Goal: Communication & Community: Answer question/provide support

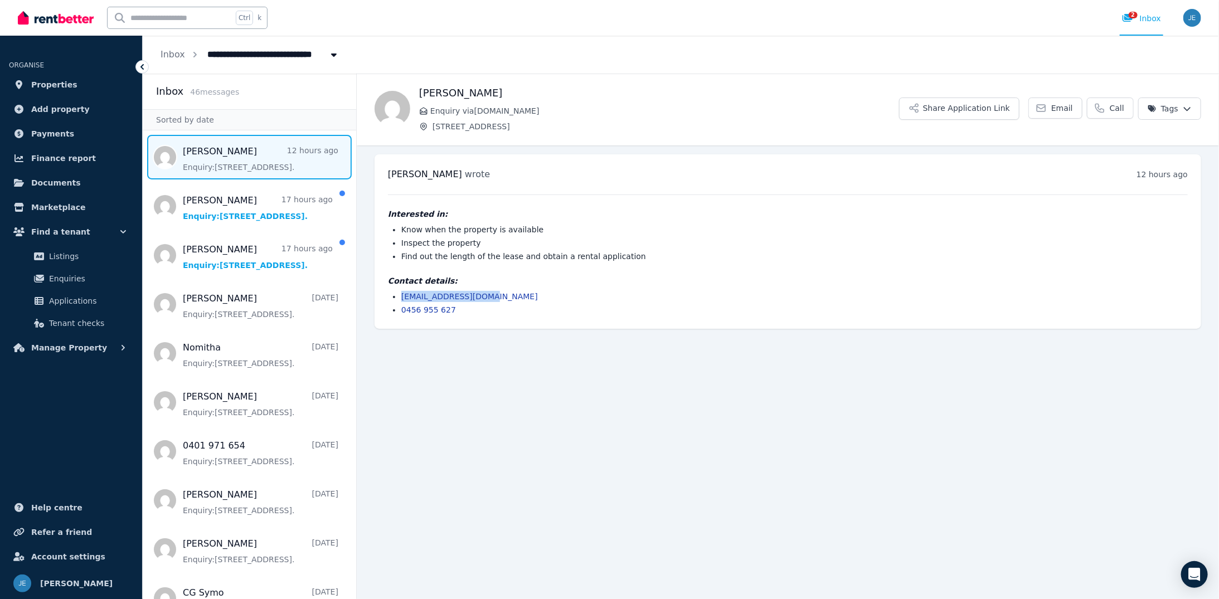
drag, startPoint x: 486, startPoint y: 297, endPoint x: 401, endPoint y: 298, distance: 85.3
click at [401, 298] on ul "[EMAIL_ADDRESS][DOMAIN_NAME] 0456 955 627" at bounding box center [788, 303] width 800 height 25
click at [571, 298] on li "[EMAIL_ADDRESS][DOMAIN_NAME]" at bounding box center [794, 296] width 787 height 11
click at [1060, 109] on span "Email" at bounding box center [1063, 108] width 22 height 11
drag, startPoint x: 459, startPoint y: 311, endPoint x: 398, endPoint y: 312, distance: 60.8
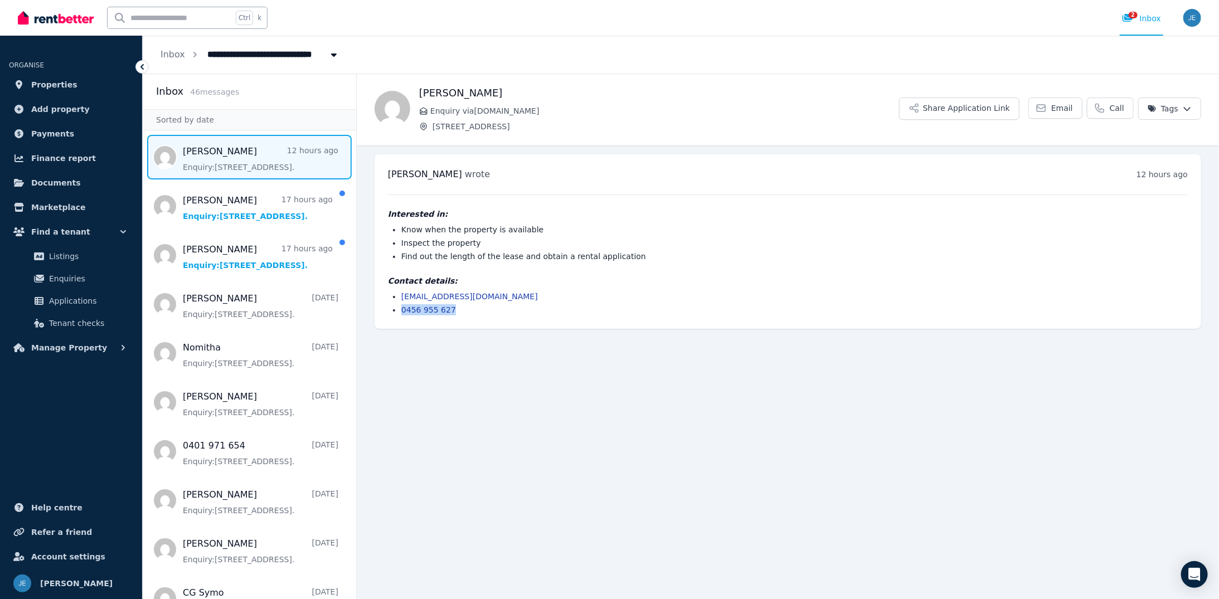
click at [398, 312] on ul "[EMAIL_ADDRESS][DOMAIN_NAME] 0456 955 627" at bounding box center [788, 303] width 800 height 25
copy link "0456 955 627"
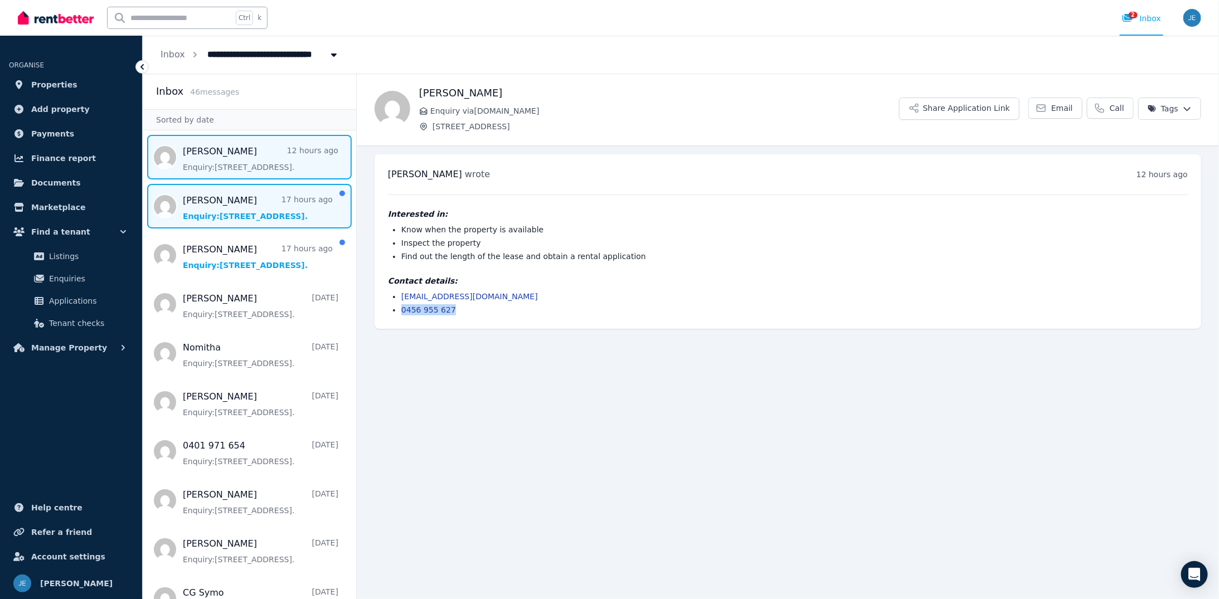
click at [226, 212] on span "Message list" at bounding box center [250, 206] width 214 height 45
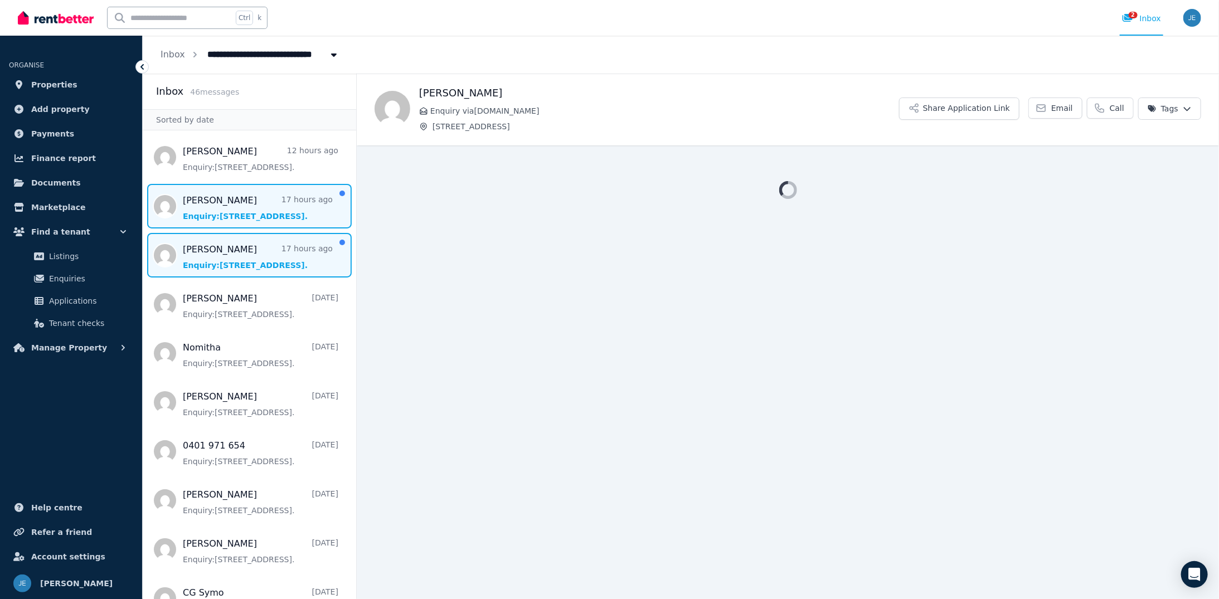
click at [232, 255] on span "Message list" at bounding box center [250, 255] width 214 height 45
click at [241, 219] on span "Message list" at bounding box center [250, 206] width 214 height 45
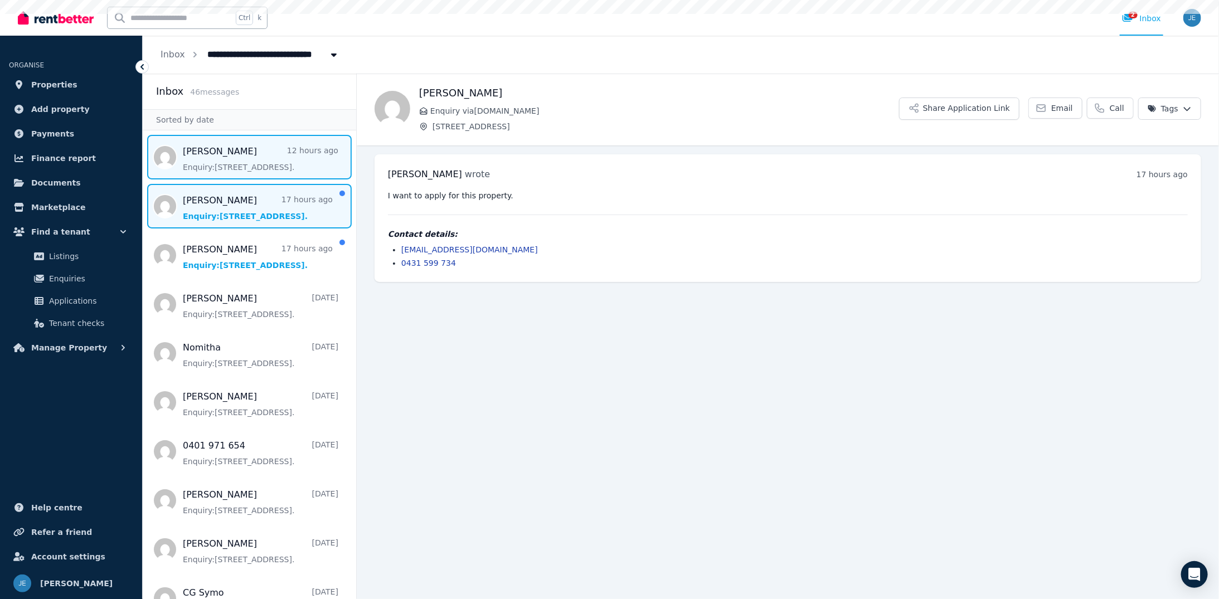
click at [234, 152] on span "Message list" at bounding box center [250, 157] width 214 height 45
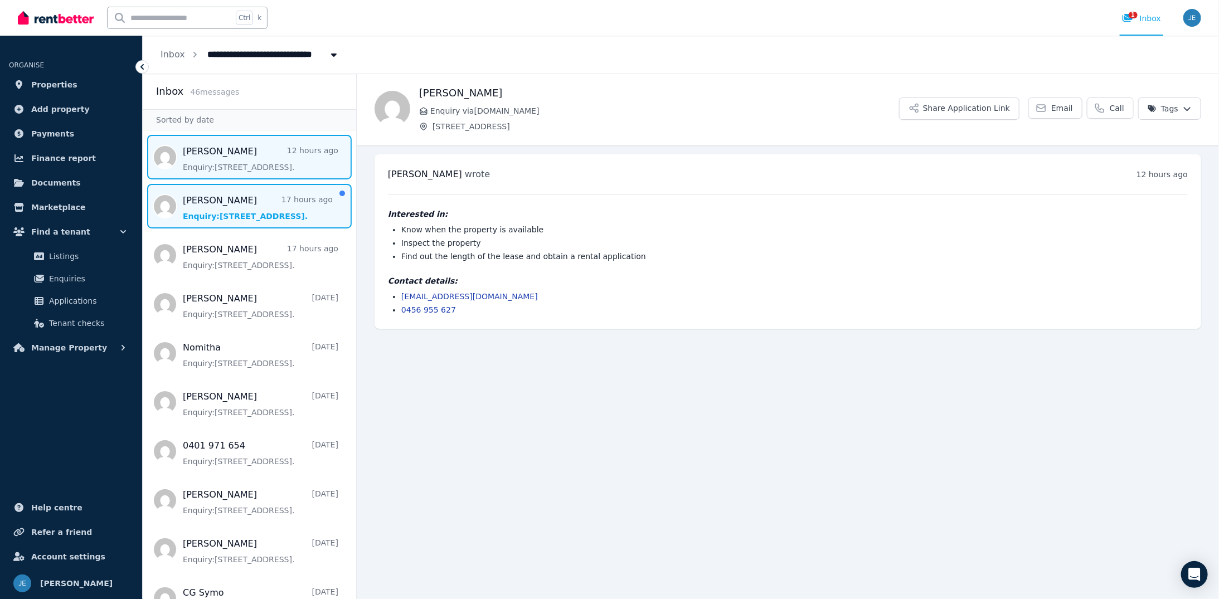
click at [221, 207] on span "Message list" at bounding box center [250, 206] width 214 height 45
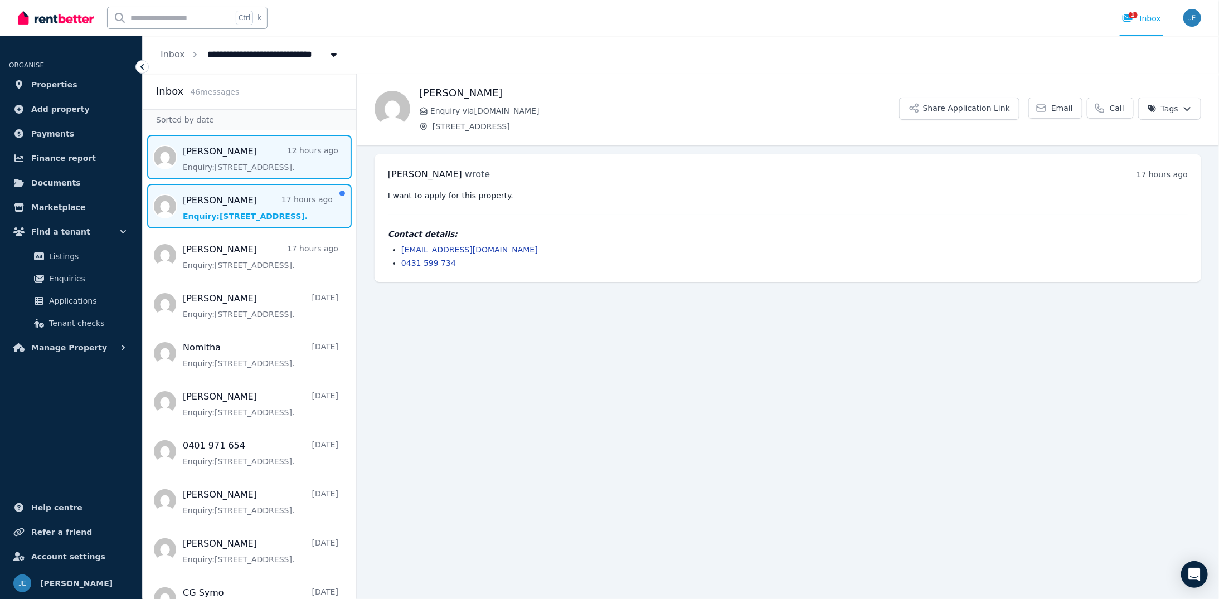
click at [239, 159] on span "Message list" at bounding box center [250, 157] width 214 height 45
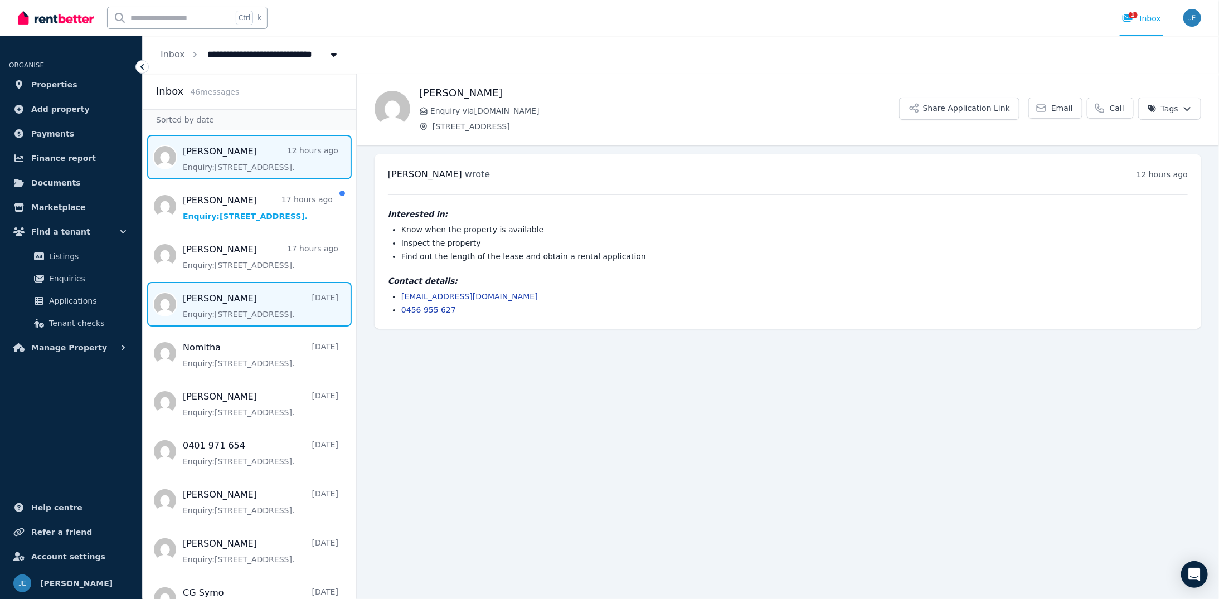
click at [246, 309] on span "Message list" at bounding box center [250, 304] width 214 height 45
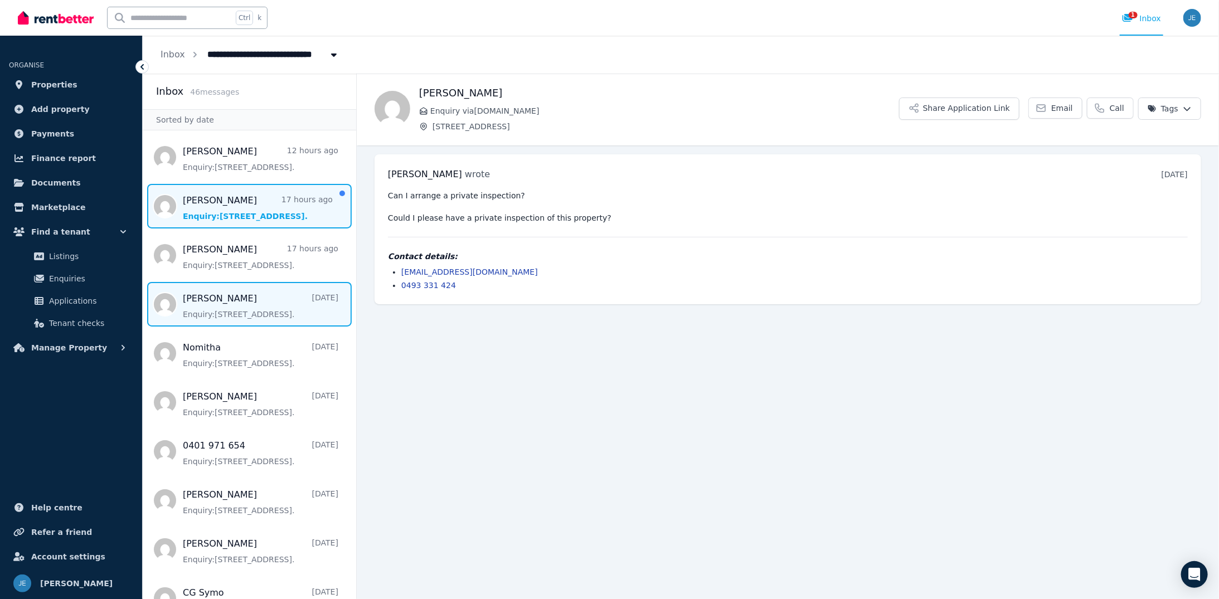
click at [243, 225] on span "Message list" at bounding box center [250, 206] width 214 height 45
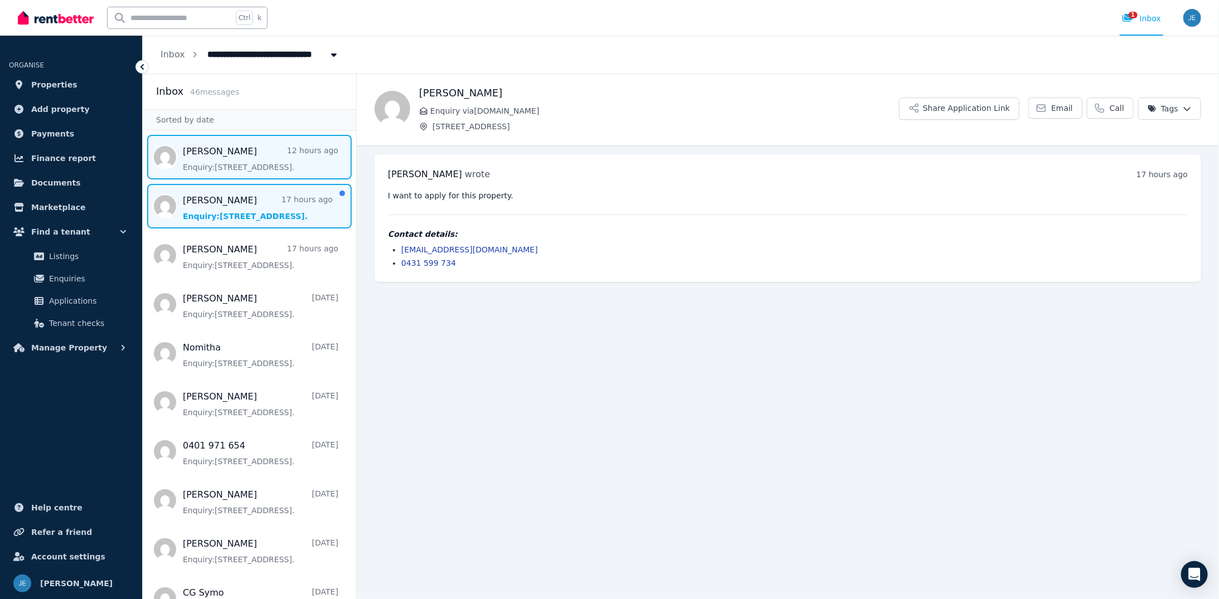
click at [248, 156] on span "Message list" at bounding box center [250, 157] width 214 height 45
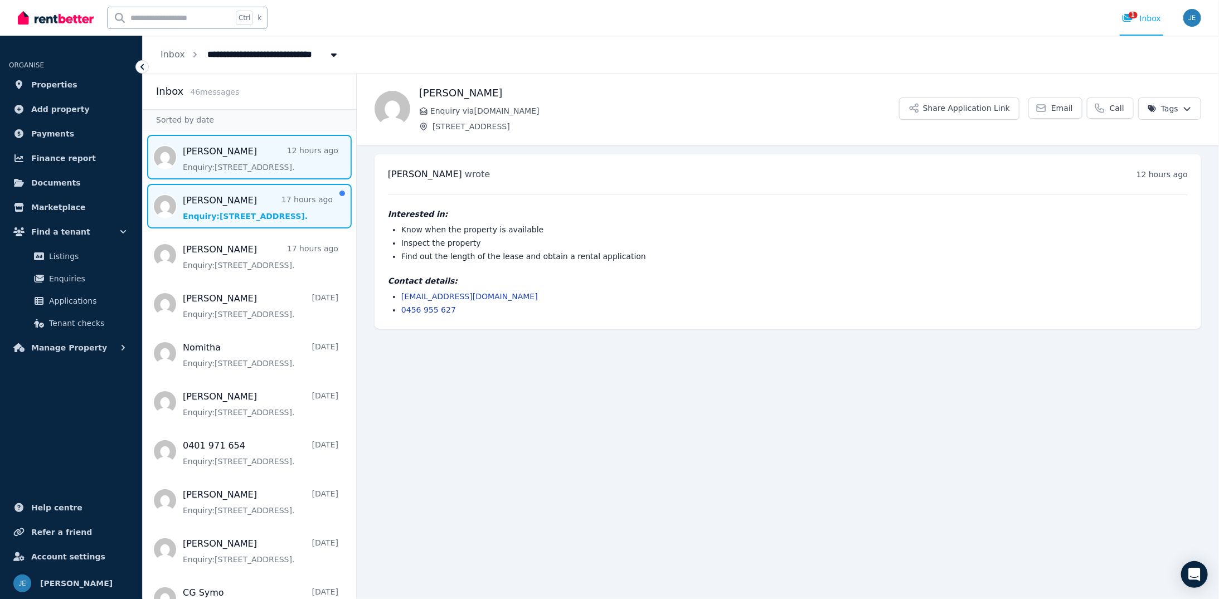
click at [249, 211] on span "Message list" at bounding box center [250, 206] width 214 height 45
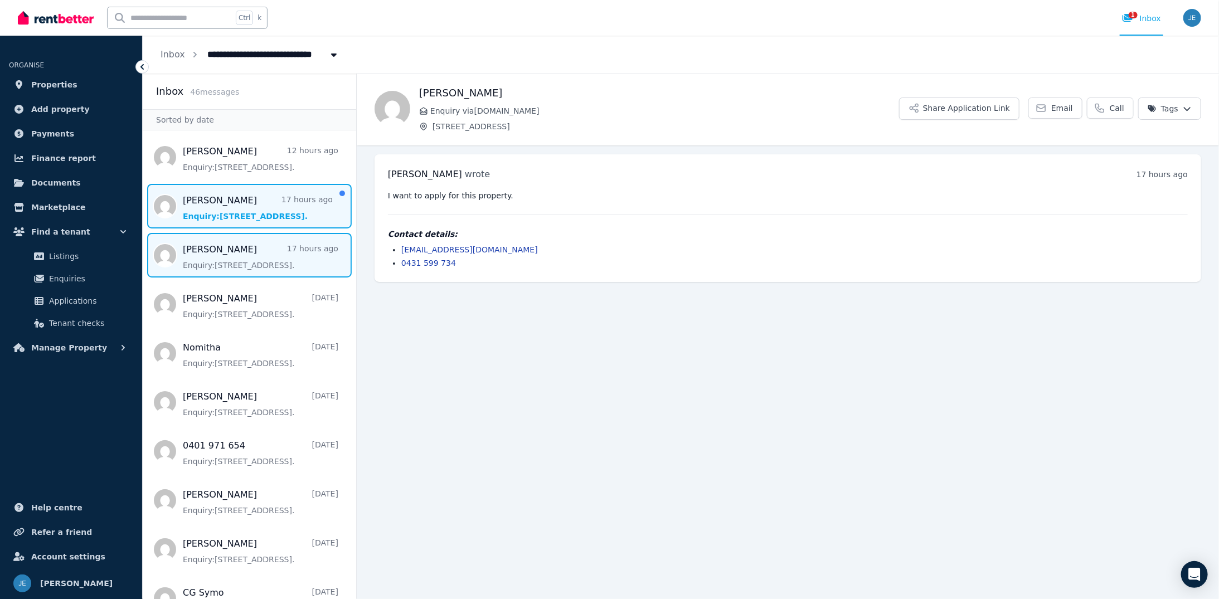
click at [244, 257] on span "Message list" at bounding box center [250, 255] width 214 height 45
click at [233, 205] on span "Message list" at bounding box center [250, 206] width 214 height 45
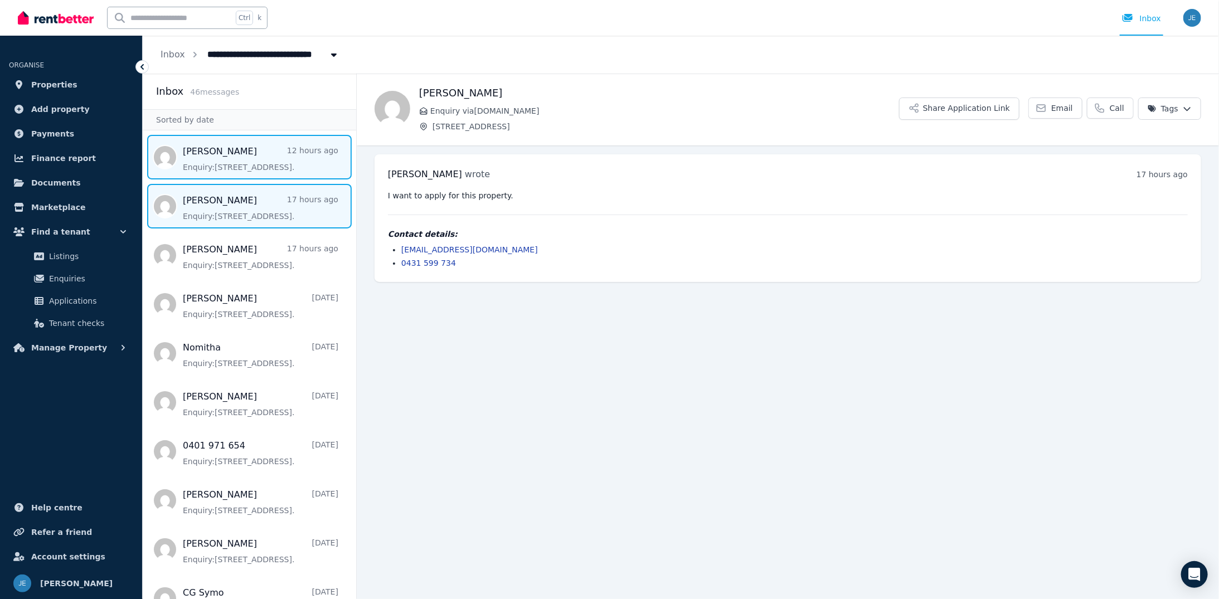
click at [246, 155] on span "Message list" at bounding box center [250, 157] width 214 height 45
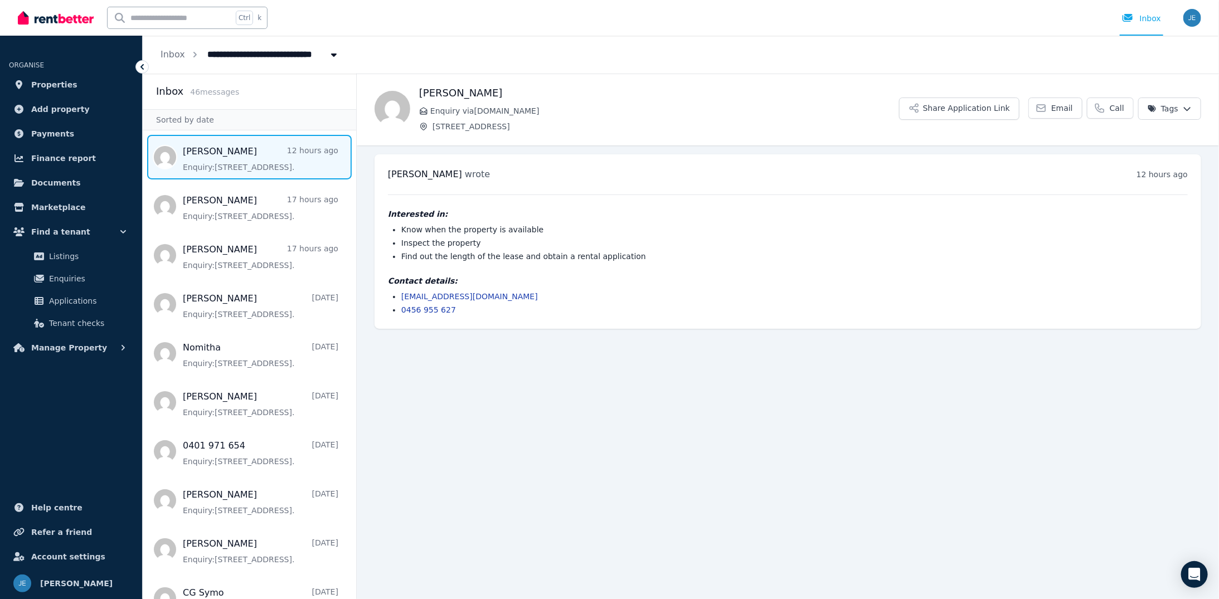
click at [508, 327] on div "[PERSON_NAME] wrote 12 hours ago 11:16 pm [DATE][DATE] Interested in: Know when…" at bounding box center [788, 241] width 827 height 175
click at [530, 380] on main "Back [PERSON_NAME] Enquiry via [DOMAIN_NAME] [STREET_ADDRESS] Share Application…" at bounding box center [788, 337] width 863 height 526
